Goal: Information Seeking & Learning: Check status

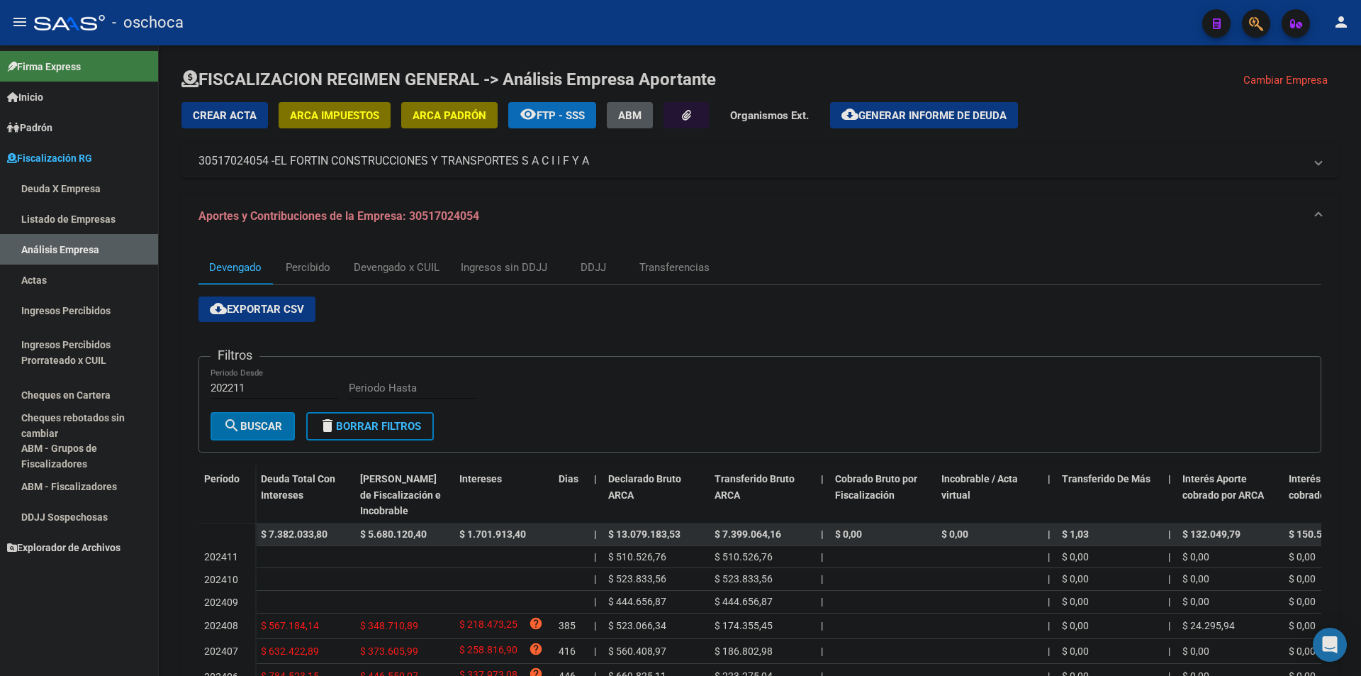
scroll to position [202, 0]
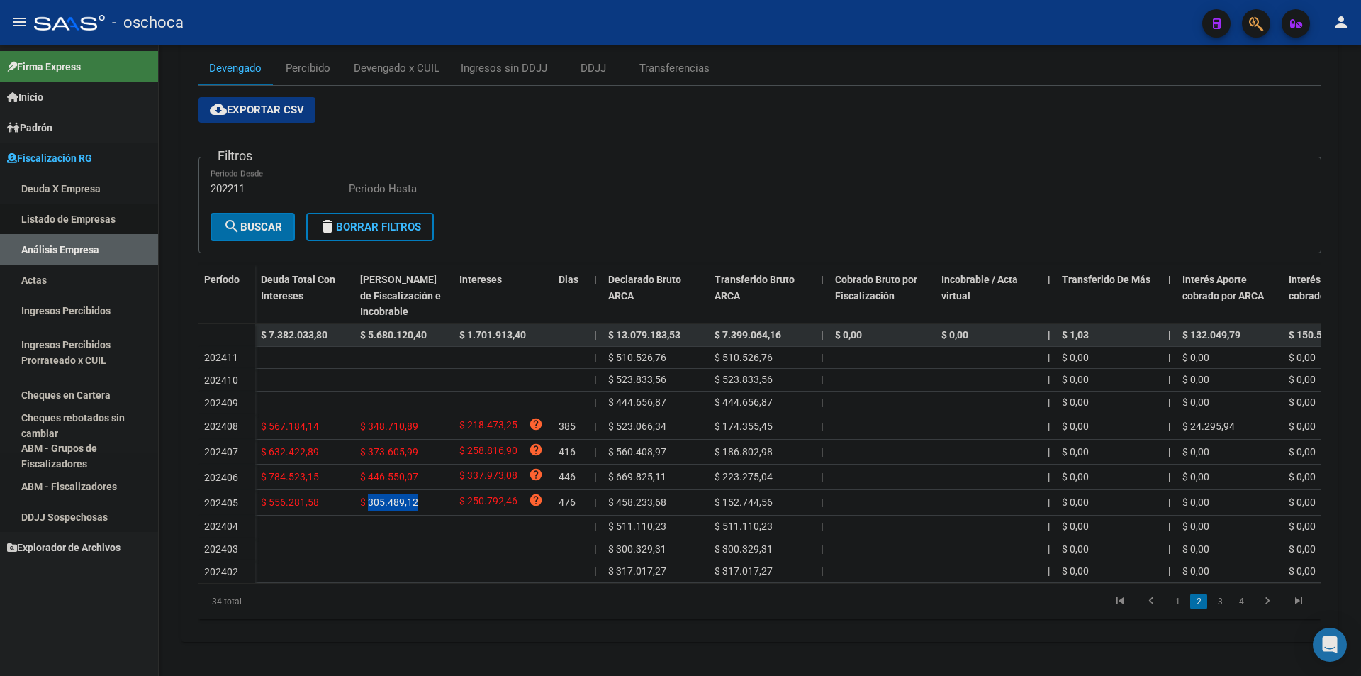
click at [62, 229] on link "Listado de Empresas" at bounding box center [79, 219] width 158 height 30
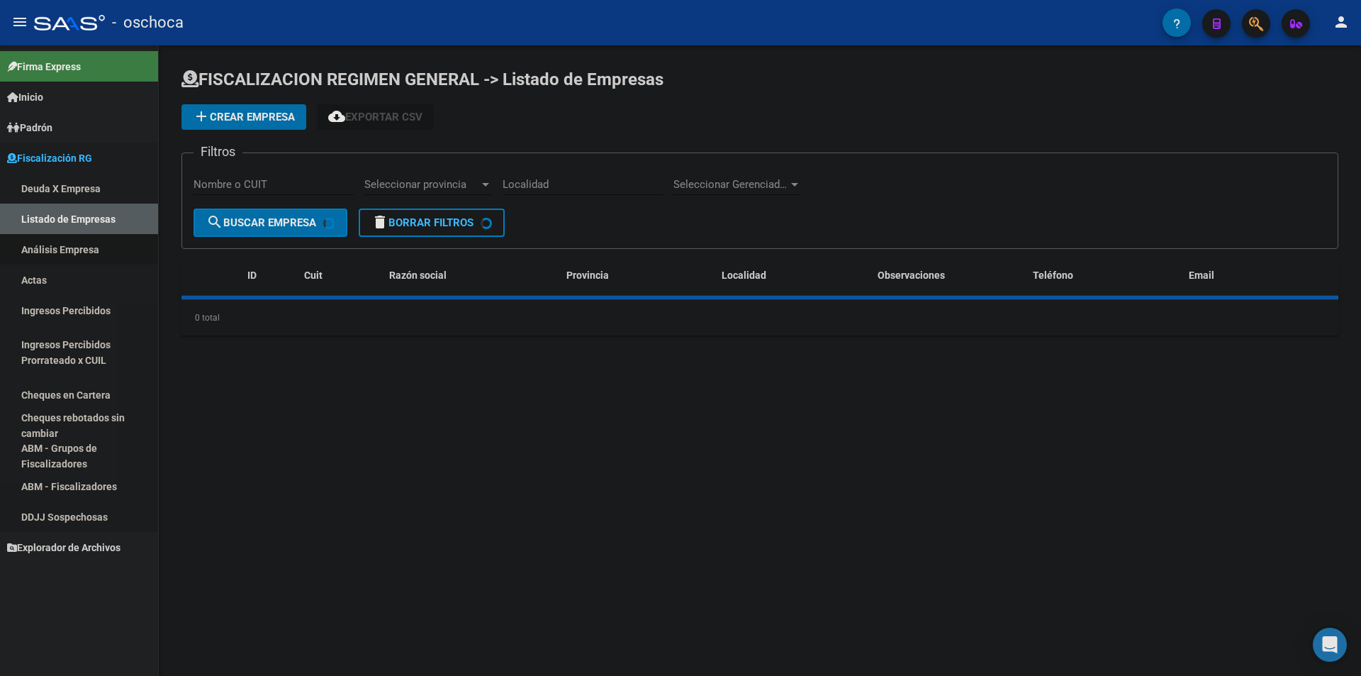
click at [60, 245] on link "Análisis Empresa" at bounding box center [79, 249] width 158 height 30
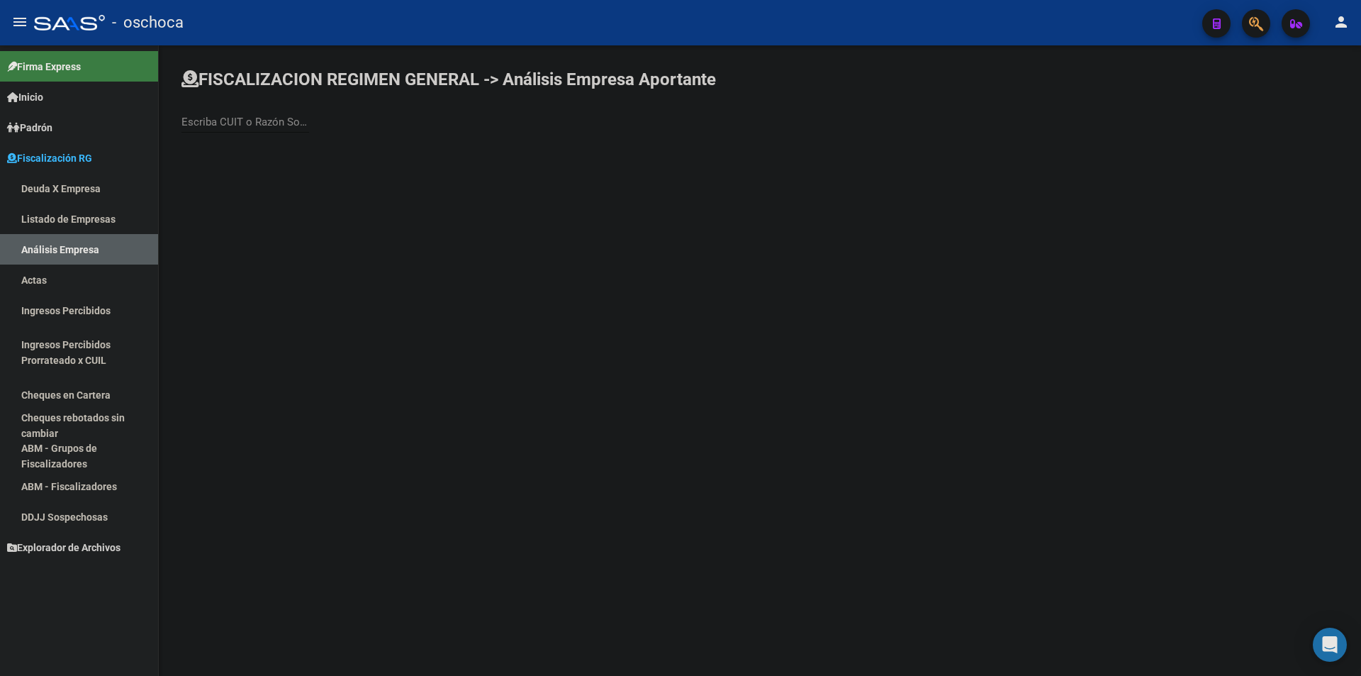
click at [257, 134] on div "Escriba CUIT o Razón Social para buscar" at bounding box center [246, 124] width 128 height 44
drag, startPoint x: 253, startPoint y: 128, endPoint x: 247, endPoint y: 119, distance: 10.6
click at [248, 121] on div "Escriba CUIT o Razón Social para buscar" at bounding box center [246, 124] width 128 height 44
click at [247, 119] on input "Escriba CUIT o Razón Social para buscar" at bounding box center [246, 122] width 128 height 13
type input "ETCHEVEST"
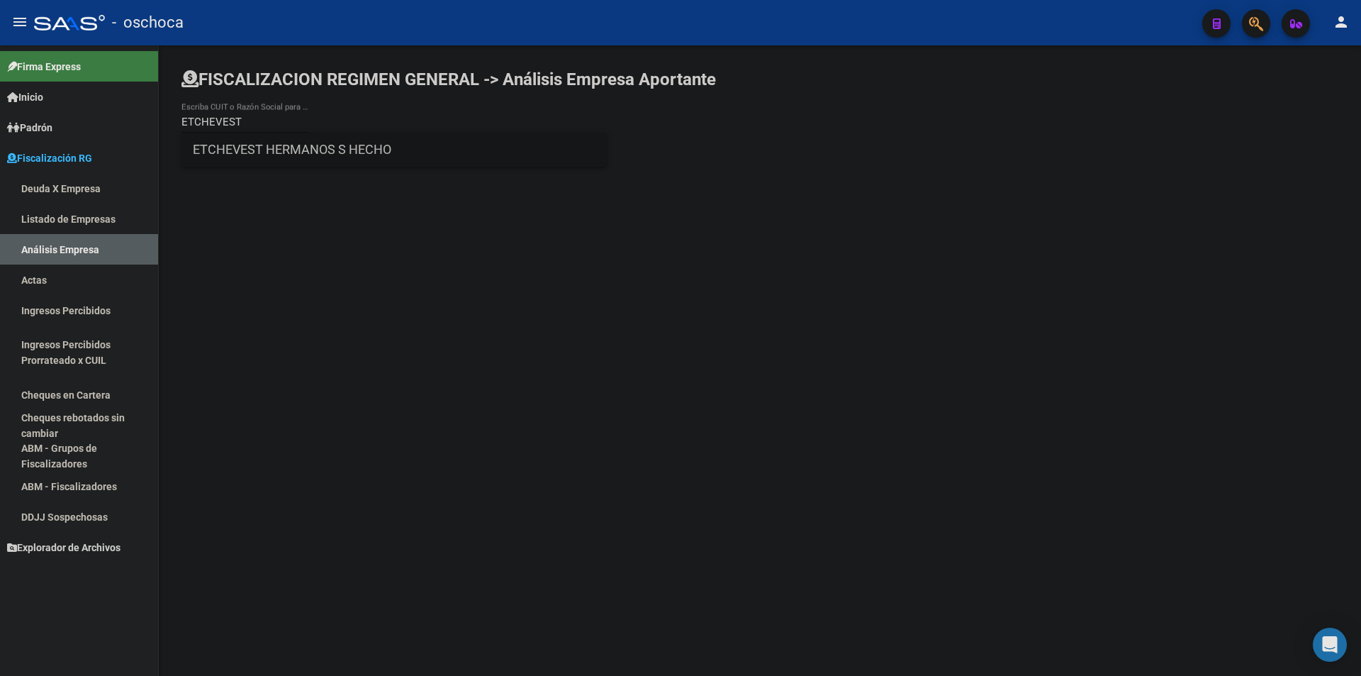
click at [289, 138] on span "ETCHEVEST HERMANOS S HECHO" at bounding box center [394, 150] width 403 height 34
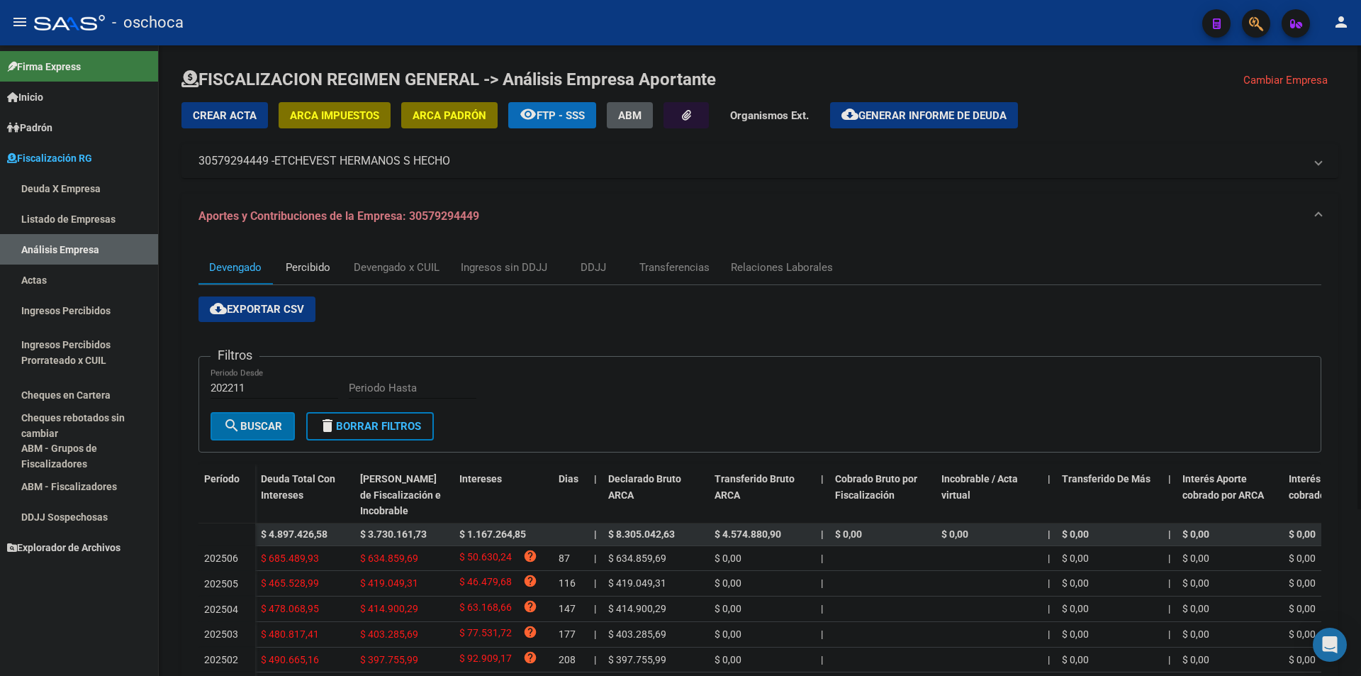
click at [312, 276] on div "Percibido" at bounding box center [307, 267] width 71 height 34
